Goal: Task Accomplishment & Management: Manage account settings

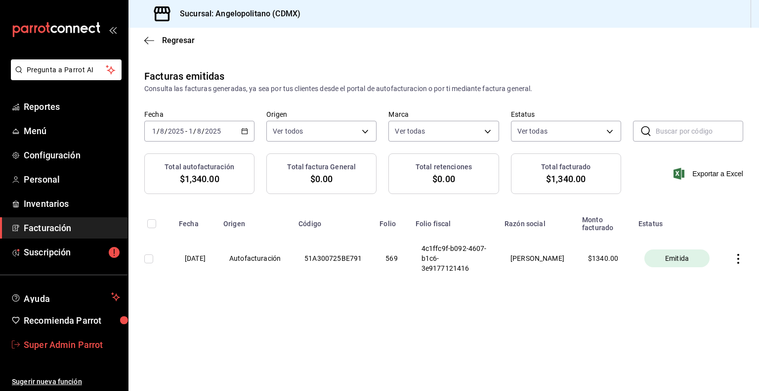
click at [79, 349] on span "Super Admin Parrot" at bounding box center [72, 344] width 96 height 13
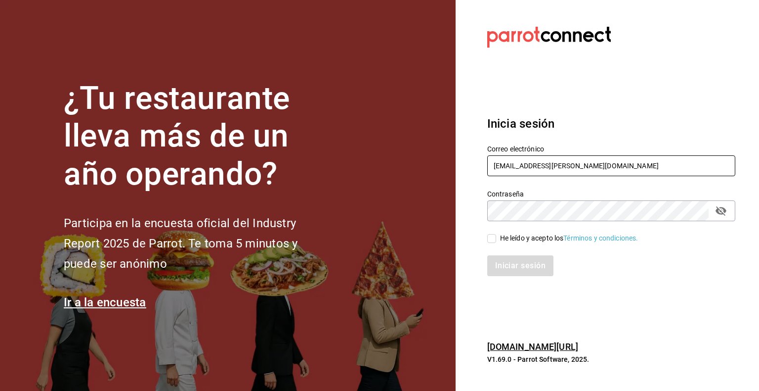
click at [518, 164] on input "palax@guadalupe.com" at bounding box center [611, 165] width 248 height 21
type input "e"
type input "[EMAIL_ADDRESS][DOMAIN_NAME]"
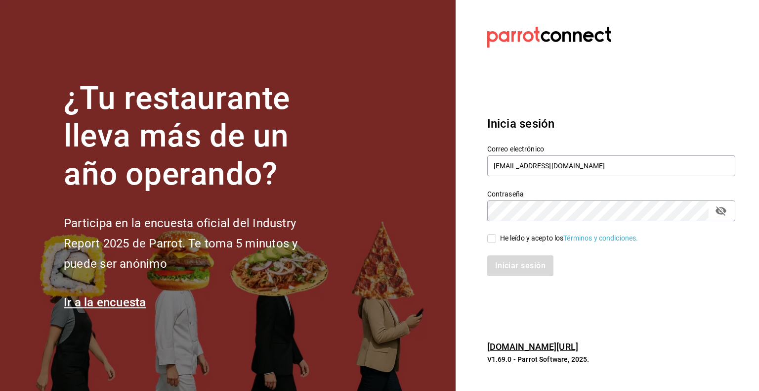
click at [540, 240] on div "He leído y acepto los Términos y condiciones." at bounding box center [569, 238] width 138 height 10
click at [496, 240] on input "He leído y acepto los Términos y condiciones." at bounding box center [491, 238] width 9 height 9
checkbox input "true"
click at [529, 266] on button "Iniciar sesión" at bounding box center [520, 265] width 67 height 21
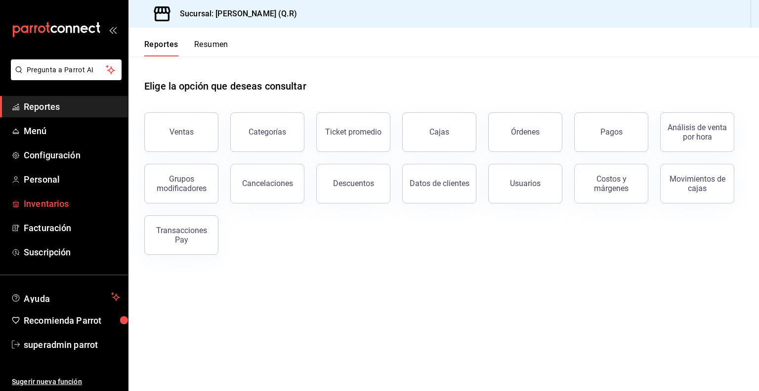
click at [56, 202] on span "Inventarios" at bounding box center [72, 203] width 96 height 13
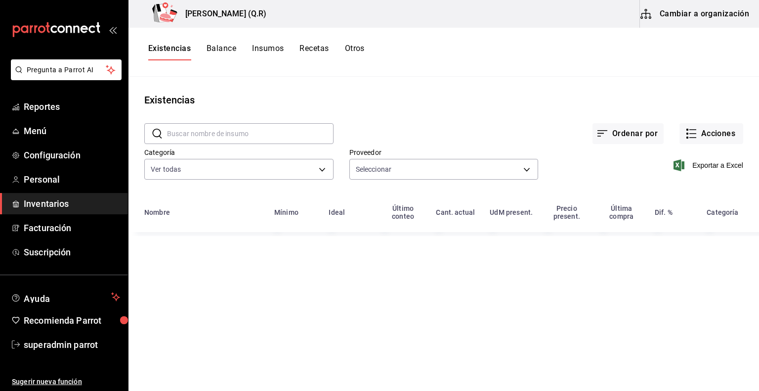
type input "3b66dc20-c0f4-4625-9a32-c10c51993207,f86ecc14-41fa-47b0-a405-709db9641450,7fd2f…"
click at [267, 51] on button "Insumos" at bounding box center [268, 52] width 32 height 17
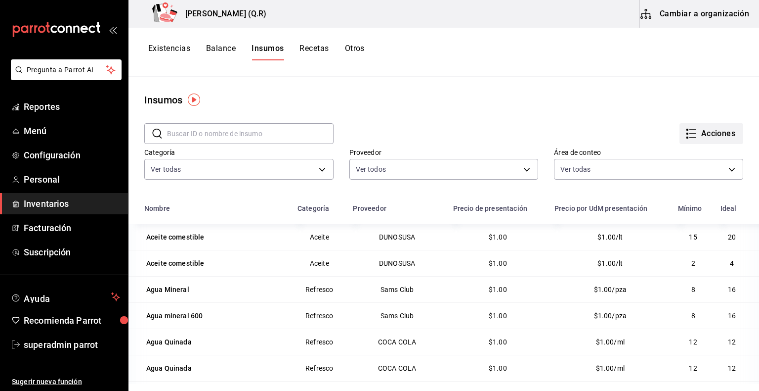
click at [696, 140] on button "Acciones" at bounding box center [712, 133] width 64 height 21
click at [180, 48] on div at bounding box center [379, 195] width 759 height 391
click at [180, 48] on button "Existencias" at bounding box center [169, 52] width 42 height 17
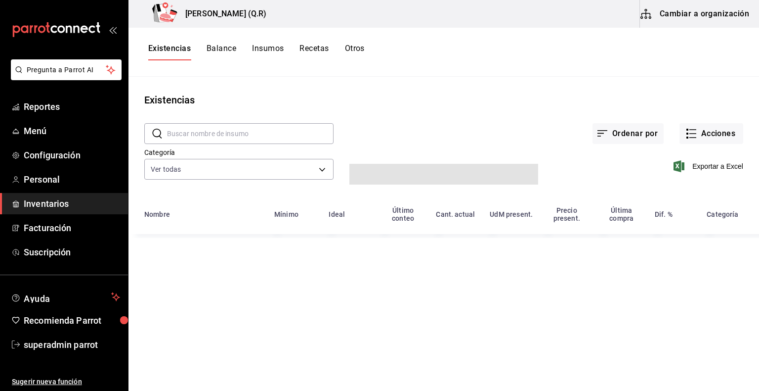
click at [180, 48] on button "Existencias" at bounding box center [169, 52] width 43 height 17
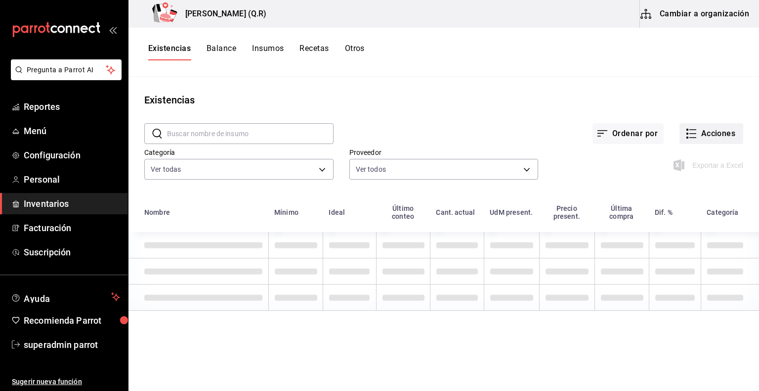
click at [714, 133] on button "Acciones" at bounding box center [712, 133] width 64 height 21
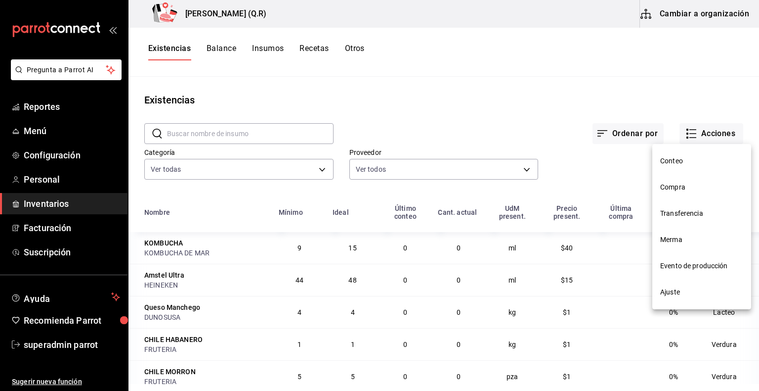
click at [347, 98] on div at bounding box center [379, 195] width 759 height 391
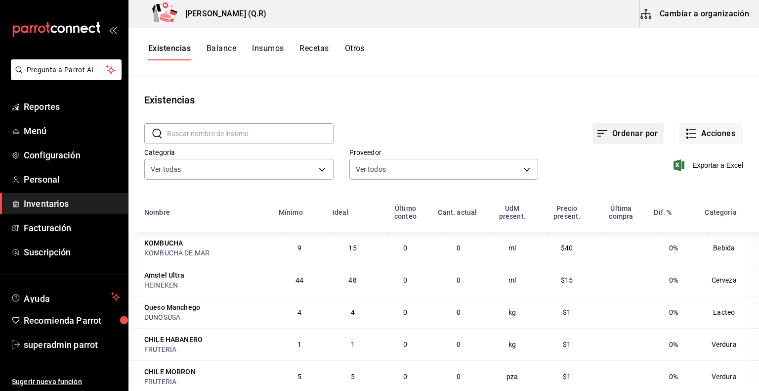
click at [628, 138] on button "Ordenar por" at bounding box center [628, 133] width 71 height 21
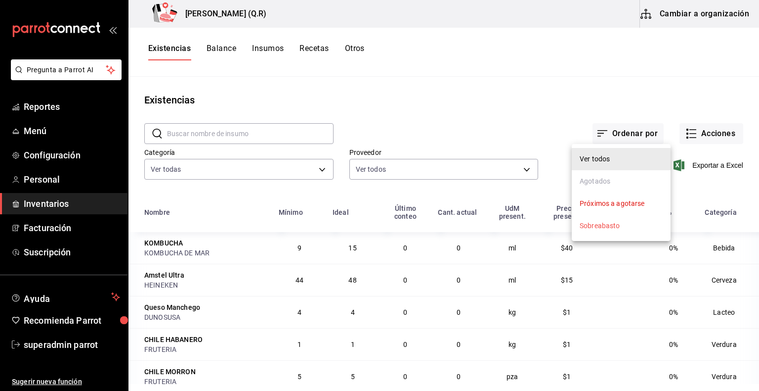
click at [684, 140] on div at bounding box center [379, 195] width 759 height 391
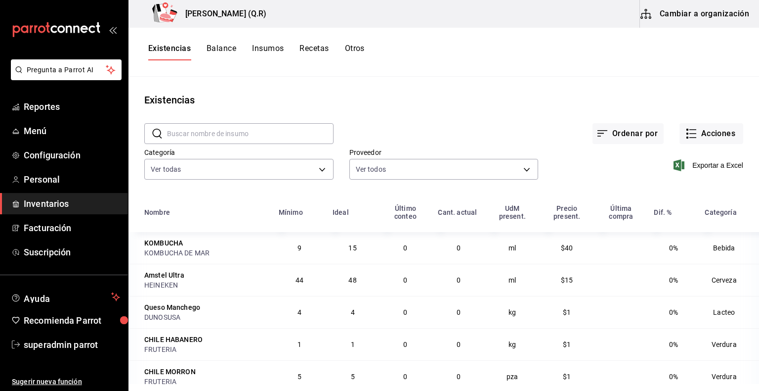
click at [684, 140] on button "Acciones" at bounding box center [712, 133] width 64 height 21
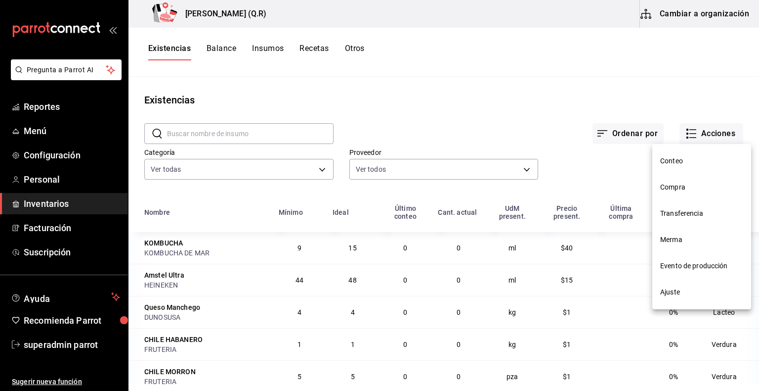
click at [695, 267] on span "Evento de producción" at bounding box center [701, 266] width 83 height 10
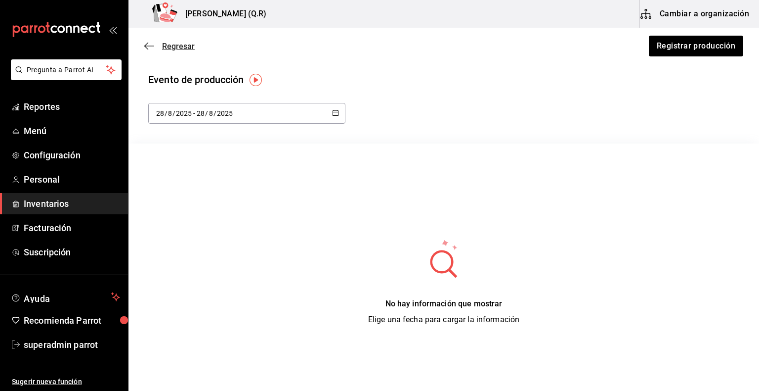
click at [148, 46] on icon "button" at bounding box center [149, 45] width 10 height 0
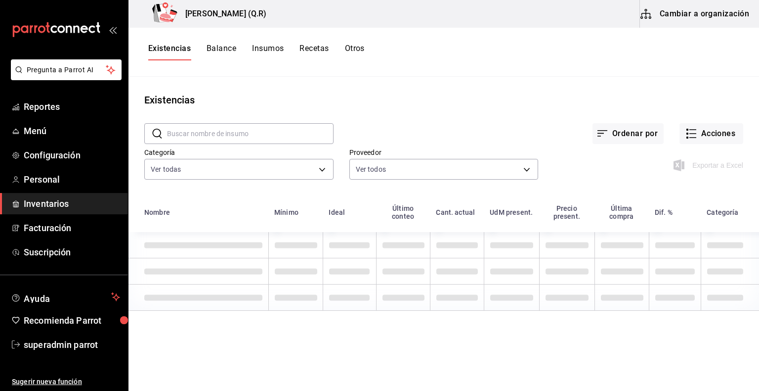
click at [309, 51] on button "Recetas" at bounding box center [314, 52] width 29 height 17
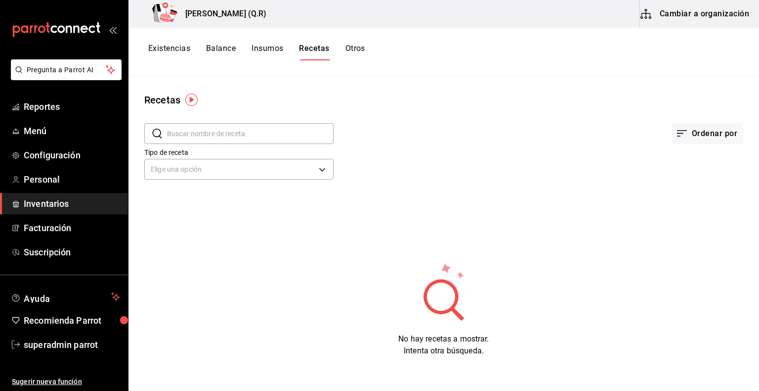
click at [674, 25] on button "Cambiar a organización" at bounding box center [695, 14] width 111 height 28
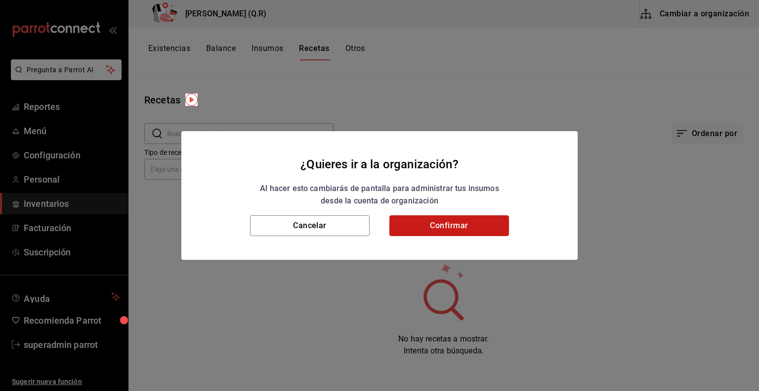
click at [487, 226] on button "Confirmar" at bounding box center [450, 225] width 120 height 21
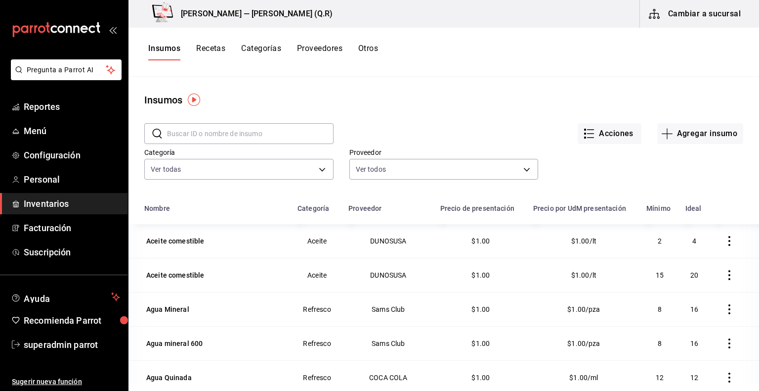
click at [214, 53] on button "Recetas" at bounding box center [210, 52] width 29 height 17
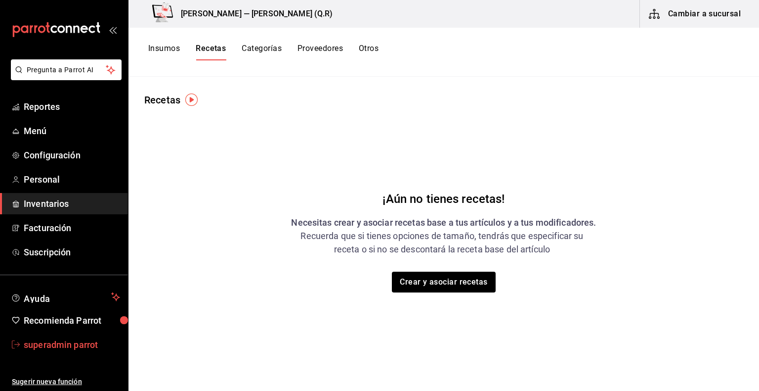
click at [52, 344] on span "superadmin parrot" at bounding box center [72, 344] width 96 height 13
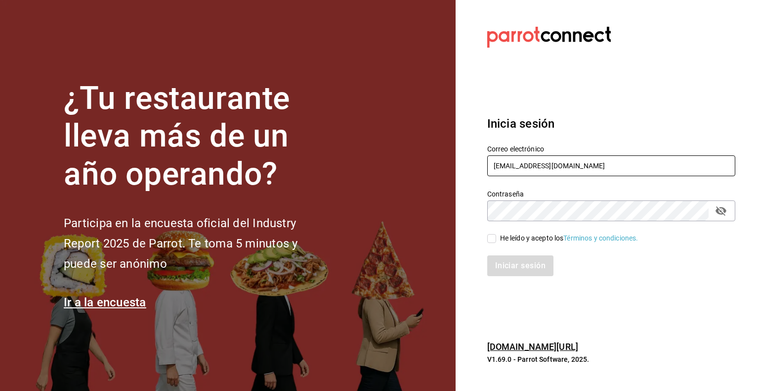
click at [534, 163] on input "[EMAIL_ADDRESS][DOMAIN_NAME]" at bounding box center [611, 165] width 248 height 21
type input "[EMAIL_ADDRESS][DOMAIN_NAME]"
click at [499, 248] on div "Iniciar sesión" at bounding box center [606, 259] width 260 height 33
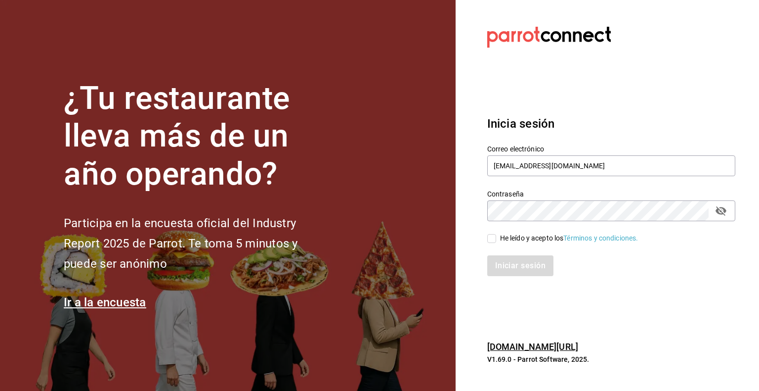
click at [490, 239] on input "He leído y acepto los Términos y condiciones." at bounding box center [491, 238] width 9 height 9
checkbox input "true"
click at [521, 269] on button "Iniciar sesión" at bounding box center [520, 265] width 67 height 21
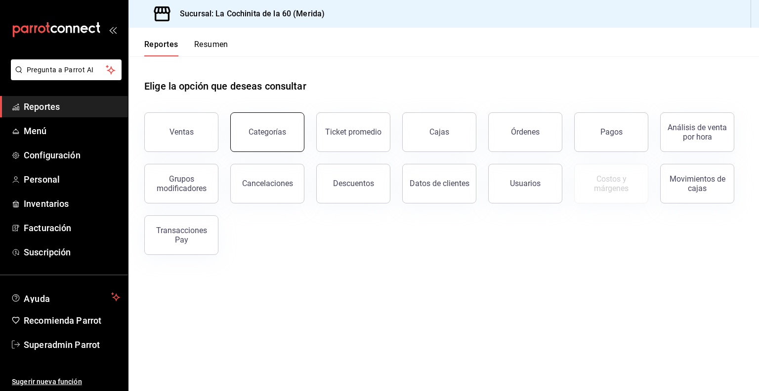
click at [275, 134] on div "Categorías" at bounding box center [268, 131] width 38 height 9
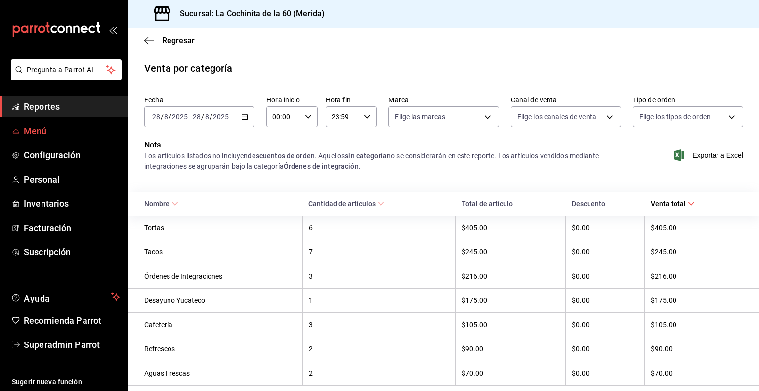
click at [30, 135] on span "Menú" at bounding box center [72, 130] width 96 height 13
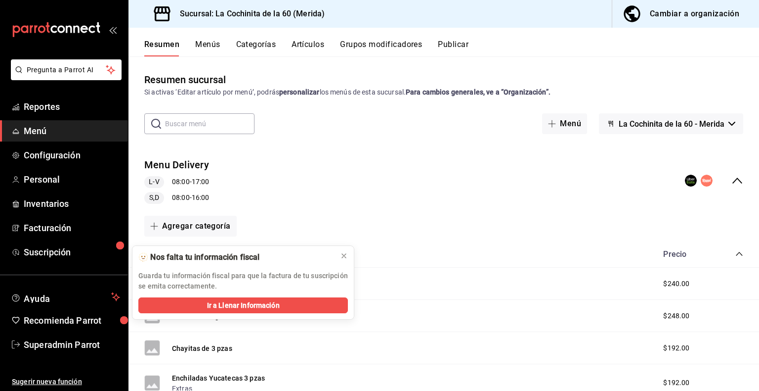
click at [261, 43] on button "Categorías" at bounding box center [256, 48] width 40 height 17
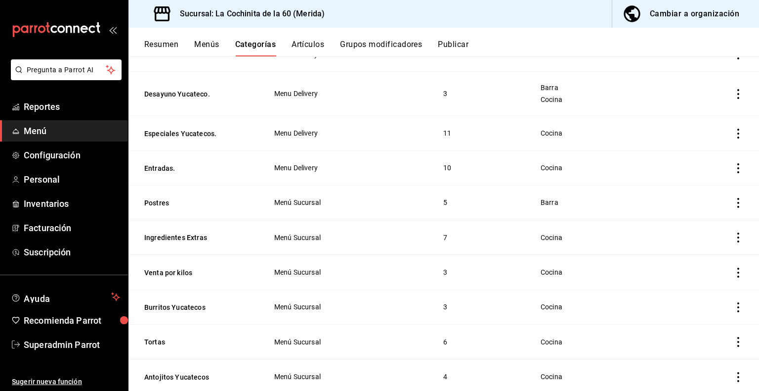
scroll to position [821, 0]
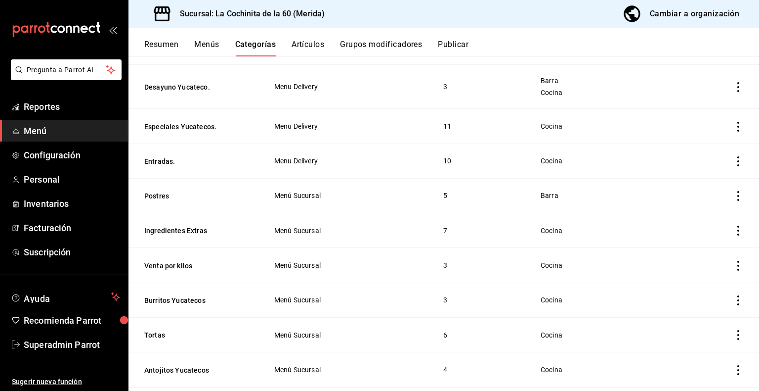
click at [1, 239] on ul "Reportes Menú Configuración Personal Inventarios Facturación Suscripción" at bounding box center [64, 179] width 128 height 167
click at [39, 159] on span "Configuración" at bounding box center [72, 154] width 96 height 13
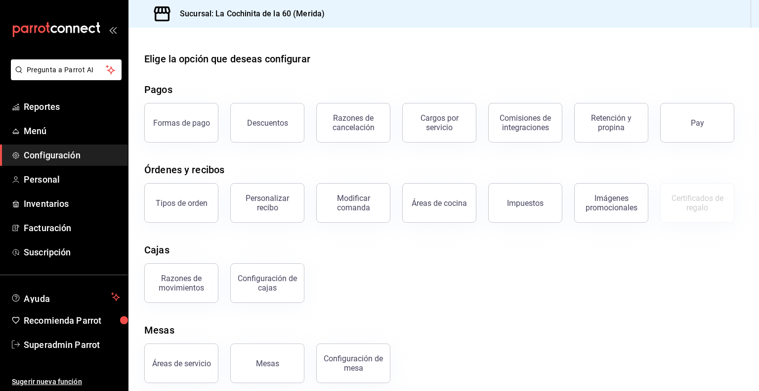
scroll to position [8, 0]
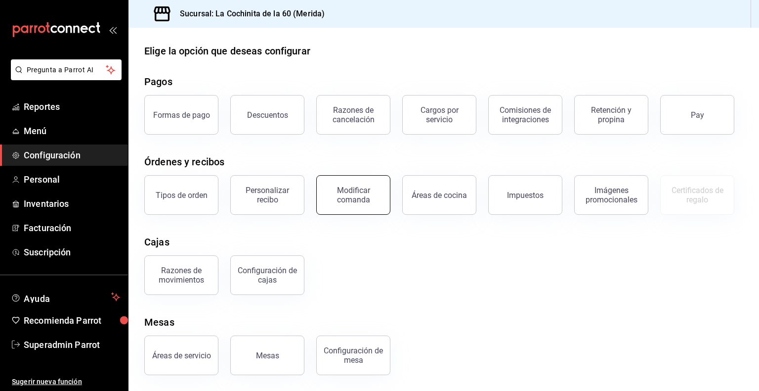
click at [358, 196] on div "Modificar comanda" at bounding box center [353, 194] width 61 height 19
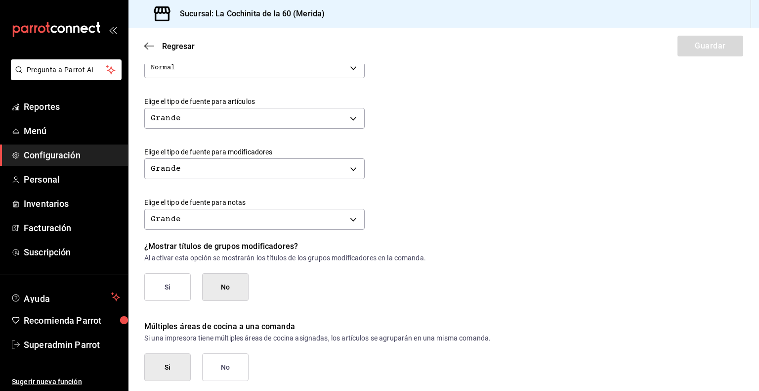
scroll to position [399, 0]
